Goal: Information Seeking & Learning: Learn about a topic

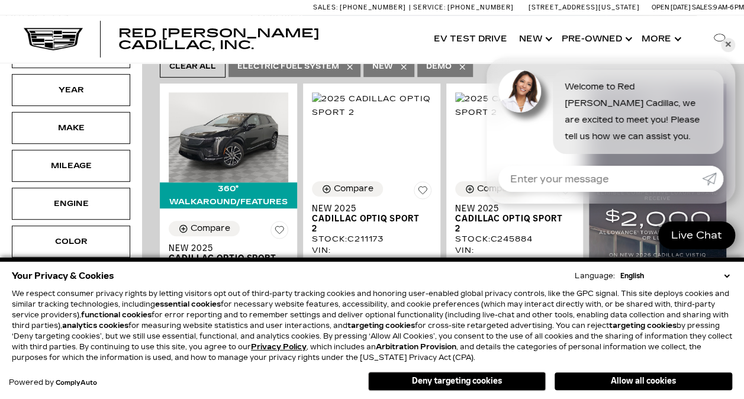
scroll to position [296, 0]
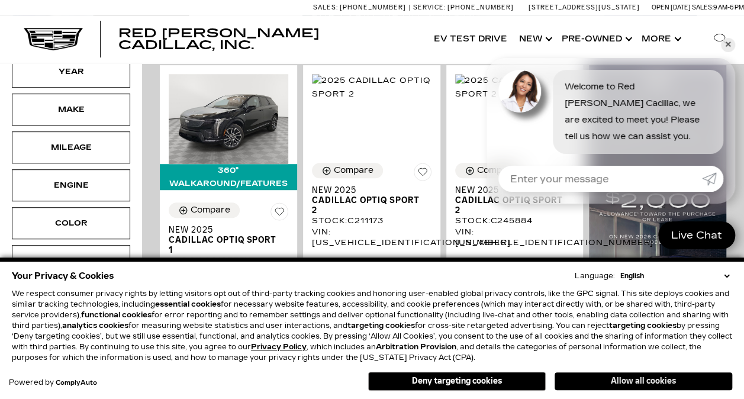
click at [648, 378] on button "Allow all cookies" at bounding box center [644, 382] width 178 height 18
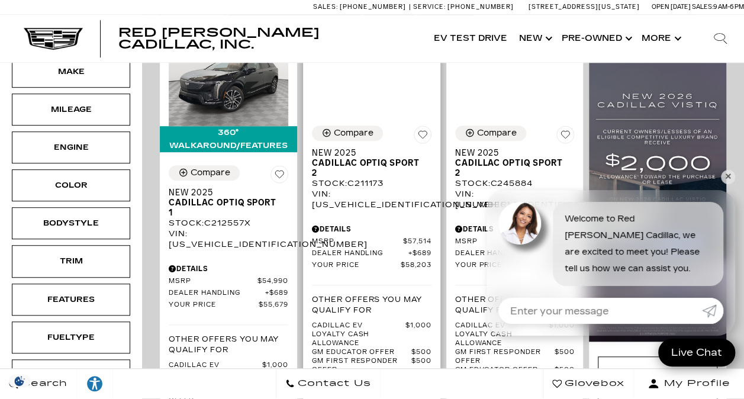
scroll to position [355, 0]
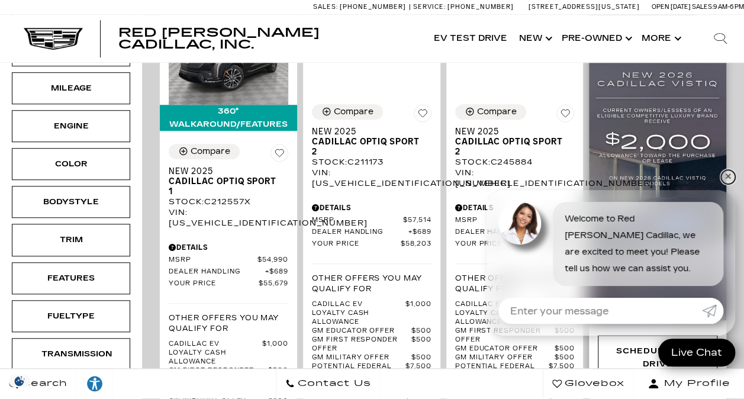
click at [727, 176] on link "✕" at bounding box center [728, 177] width 14 height 14
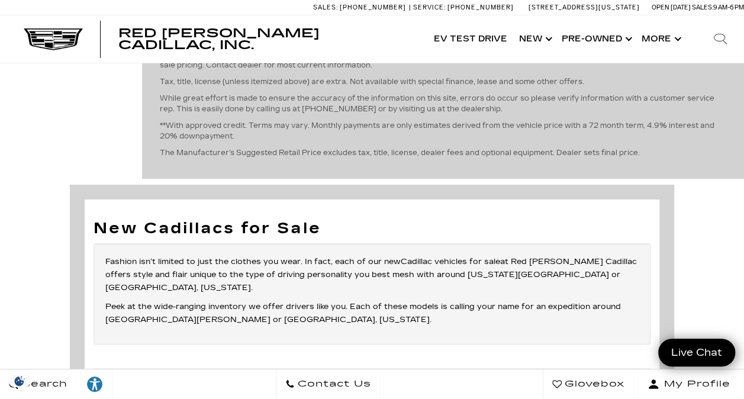
scroll to position [4086, 0]
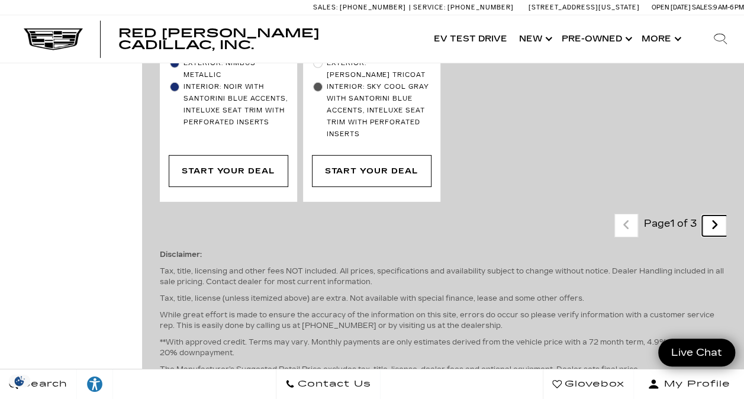
click at [719, 216] on link "Next - Page" at bounding box center [714, 226] width 25 height 21
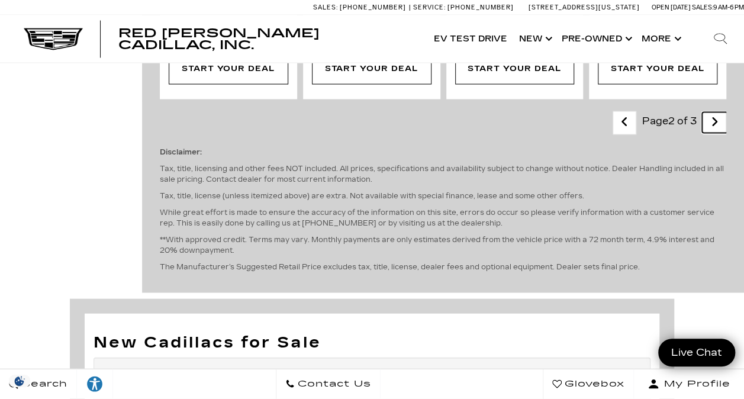
scroll to position [3257, 0]
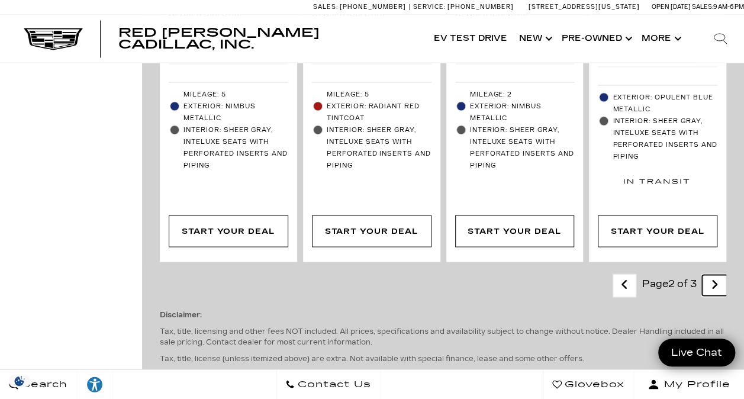
click at [719, 275] on icon "next page" at bounding box center [715, 284] width 8 height 19
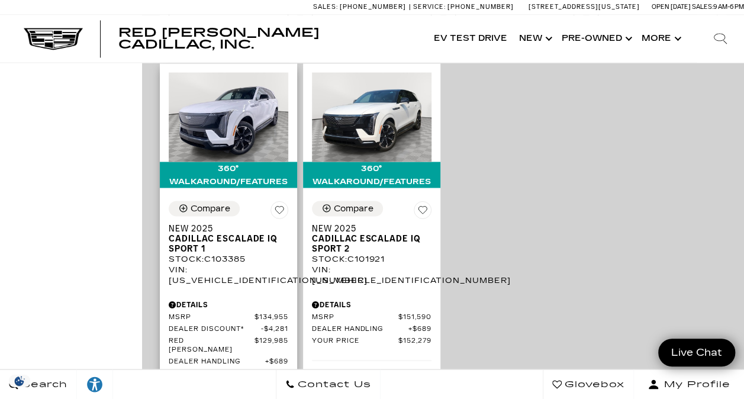
scroll to position [888, 0]
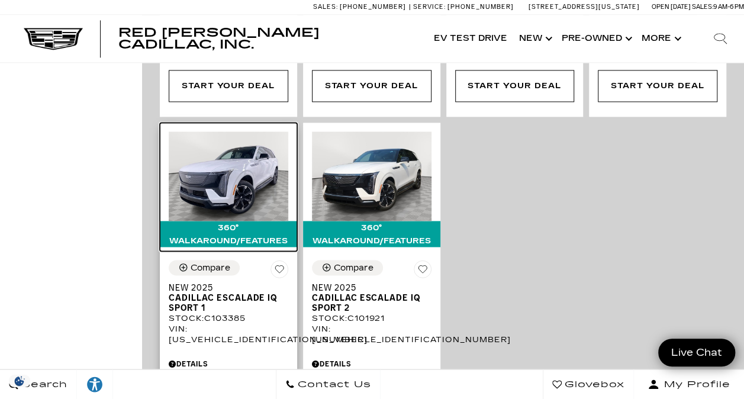
click at [241, 221] on div "360° WalkAround/Features" at bounding box center [228, 234] width 137 height 26
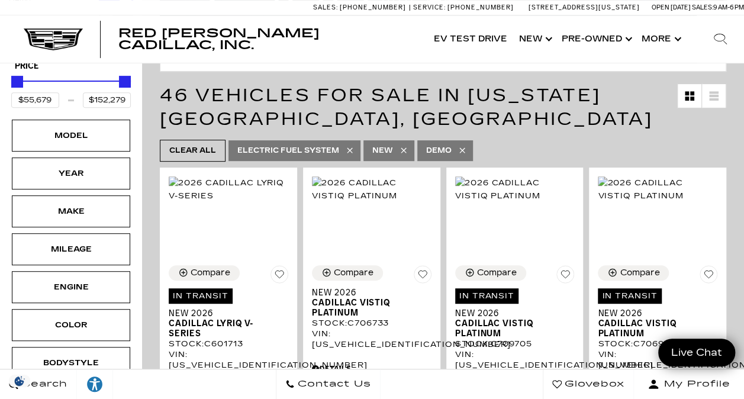
scroll to position [0, 0]
